Goal: Information Seeking & Learning: Find specific fact

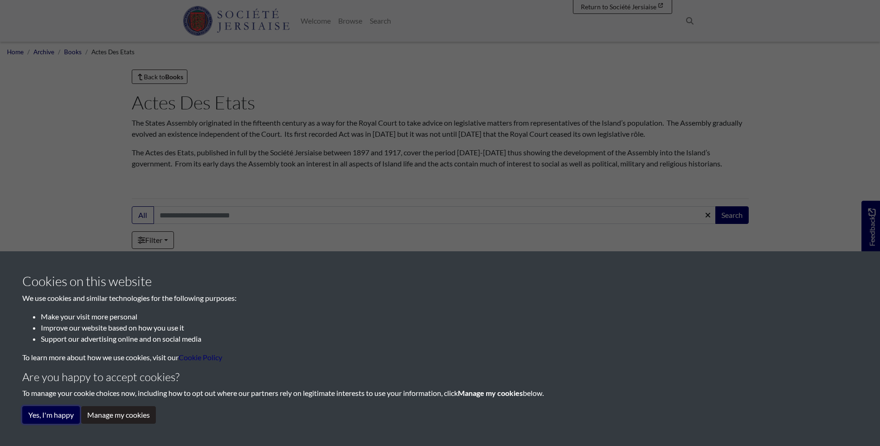
click at [52, 414] on button "Yes, I'm happy" at bounding box center [51, 415] width 58 height 18
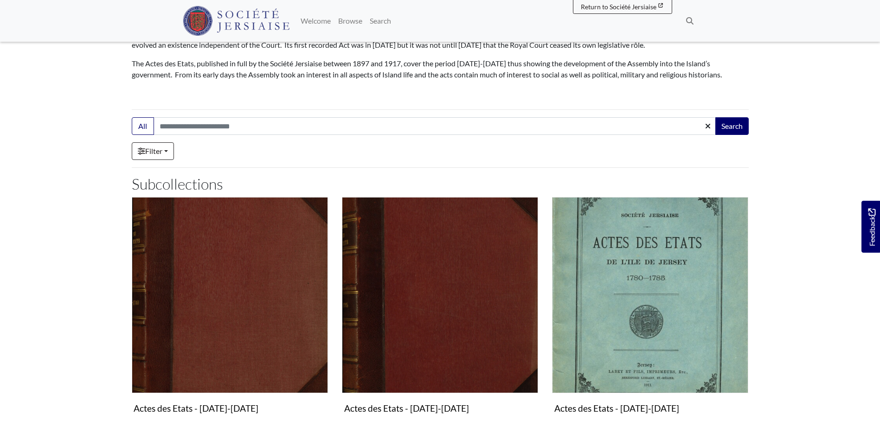
scroll to position [93, 0]
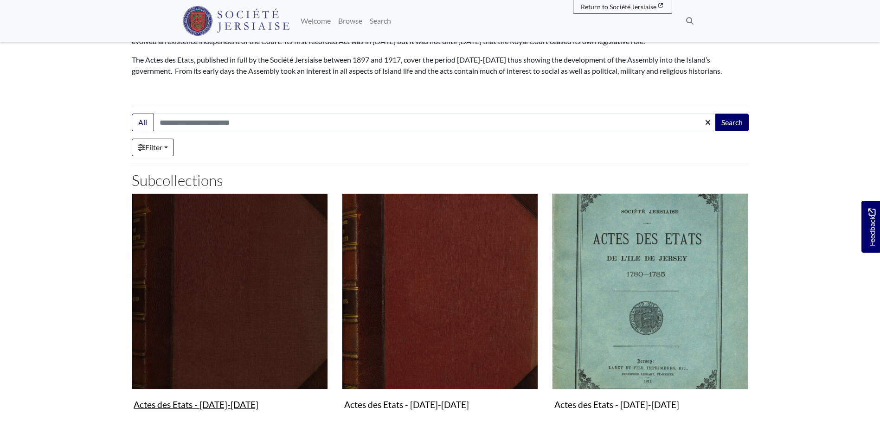
click at [190, 238] on img "Subcollection" at bounding box center [230, 291] width 196 height 196
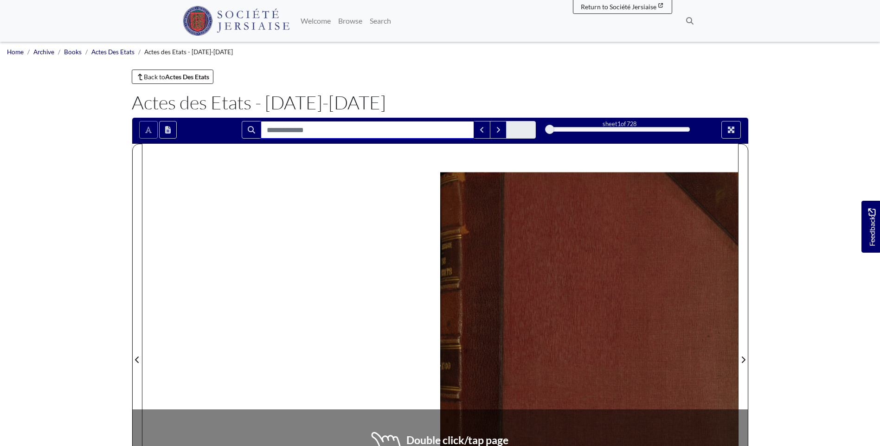
click at [280, 130] on input "Search for" at bounding box center [367, 130] width 213 height 18
type input "*****"
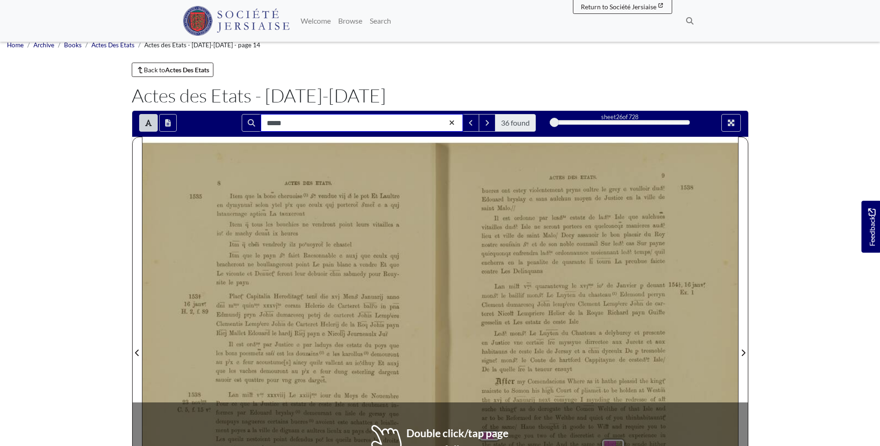
scroll to position [93, 0]
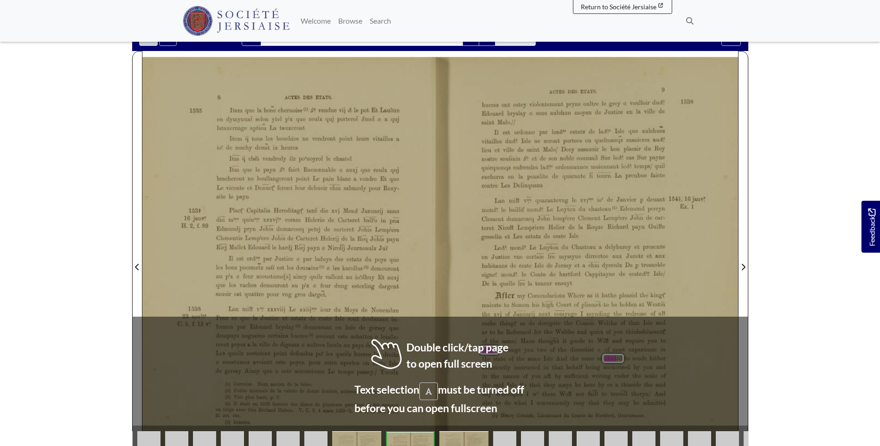
click at [438, 354] on div "1585 1535 16 janv! H. 2, f. 89 1538 [DATE]‘î‘.“ C.5,f.15v‘3 8 ACTES DES ETATS. …" at bounding box center [291, 264] width 298 height 415
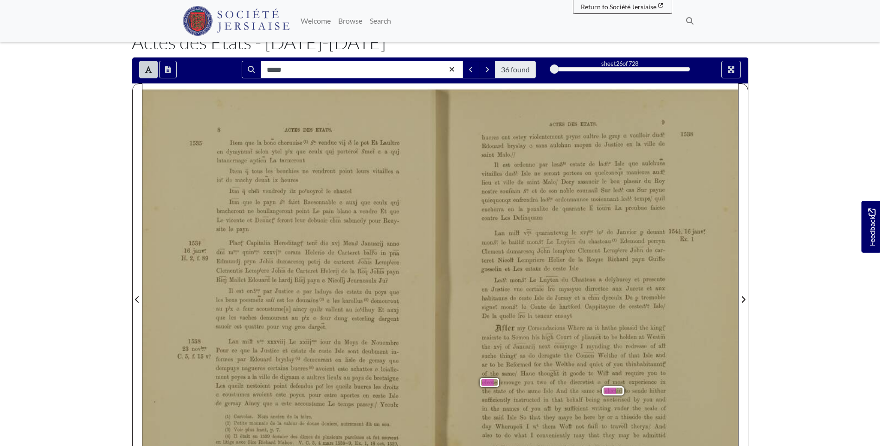
scroll to position [46, 0]
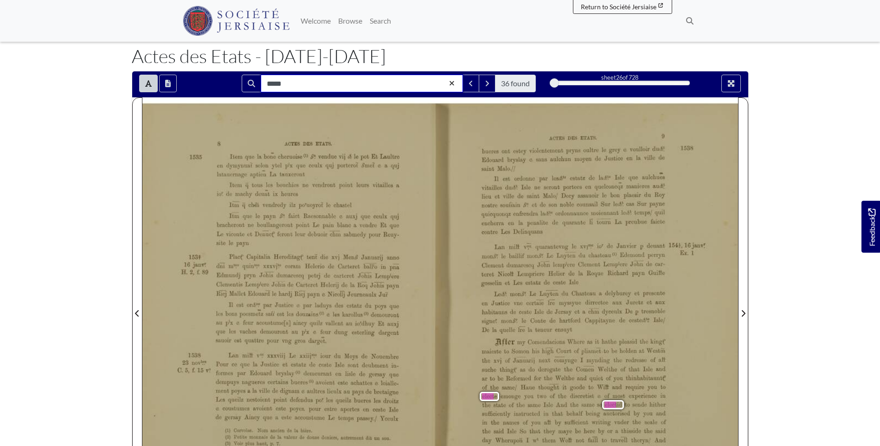
click at [380, 79] on input "*****" at bounding box center [362, 84] width 202 height 18
click at [489, 82] on icon "Next Match" at bounding box center [487, 83] width 5 height 7
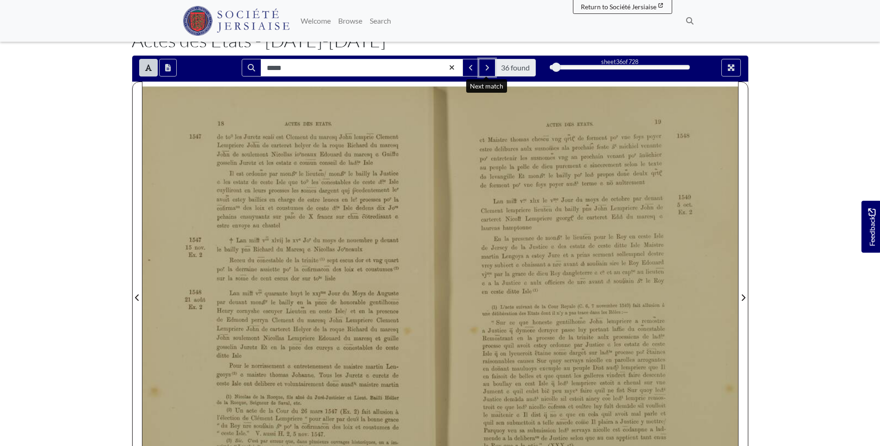
scroll to position [46, 0]
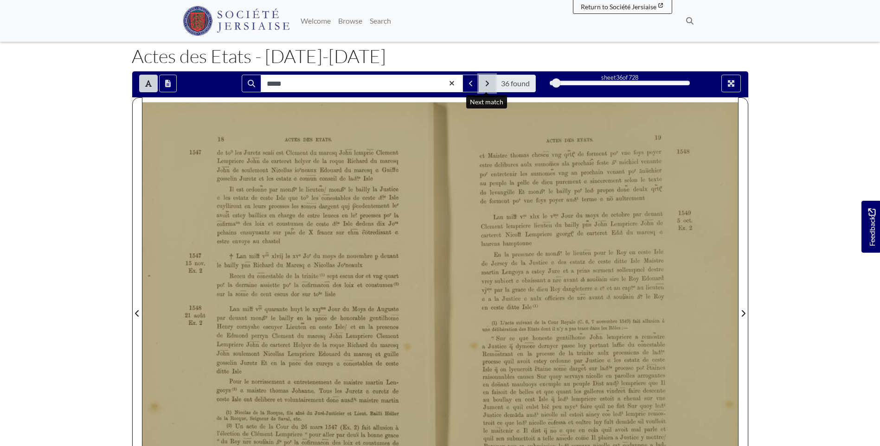
click at [486, 79] on button "Next Match" at bounding box center [487, 84] width 17 height 18
click at [488, 89] on button "Next Match" at bounding box center [487, 84] width 17 height 18
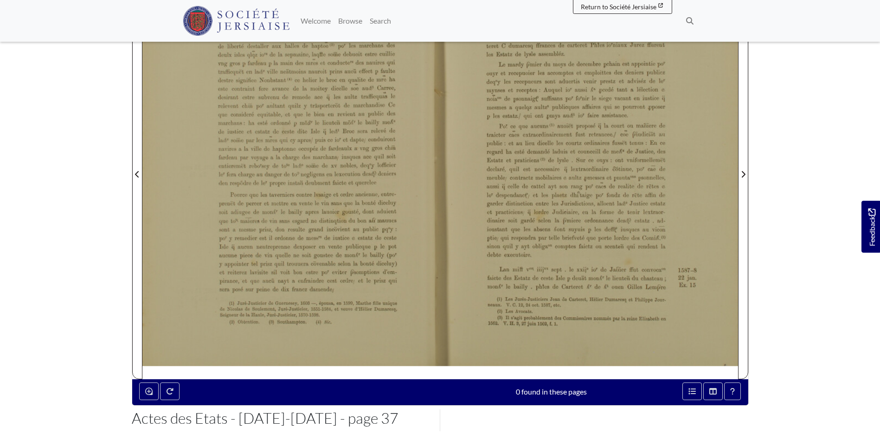
scroll to position [46, 0]
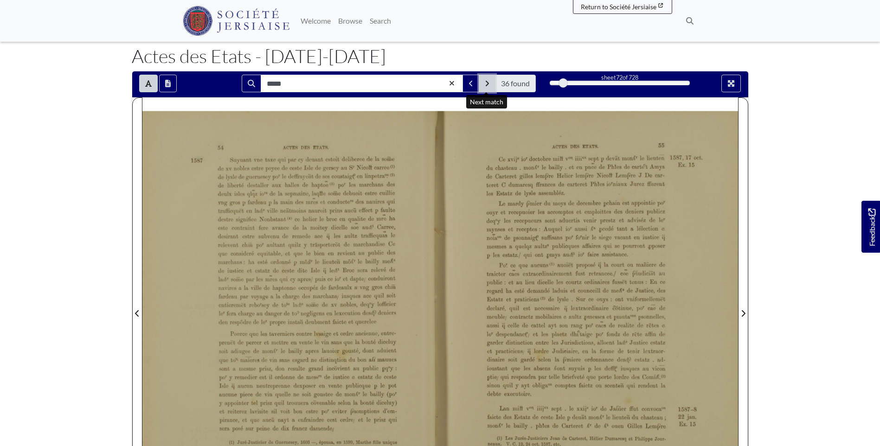
click at [483, 84] on button "Next Match" at bounding box center [487, 84] width 17 height 18
click at [490, 88] on button "Next Match" at bounding box center [487, 84] width 17 height 18
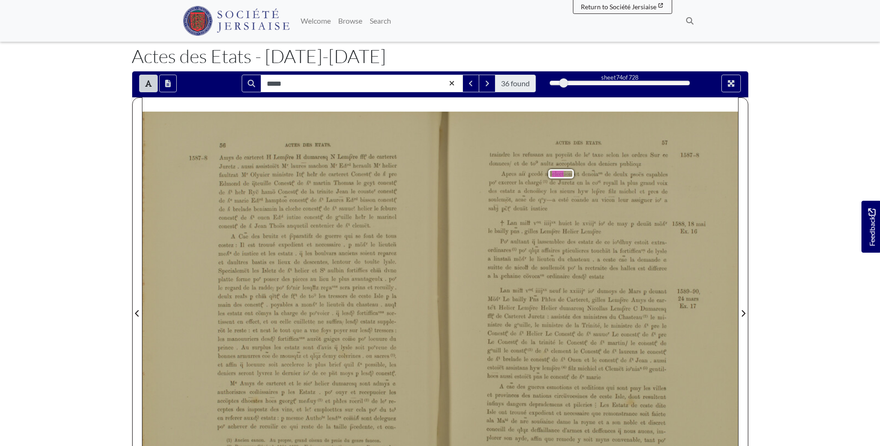
scroll to position [93, 0]
